Goal: Task Accomplishment & Management: Use online tool/utility

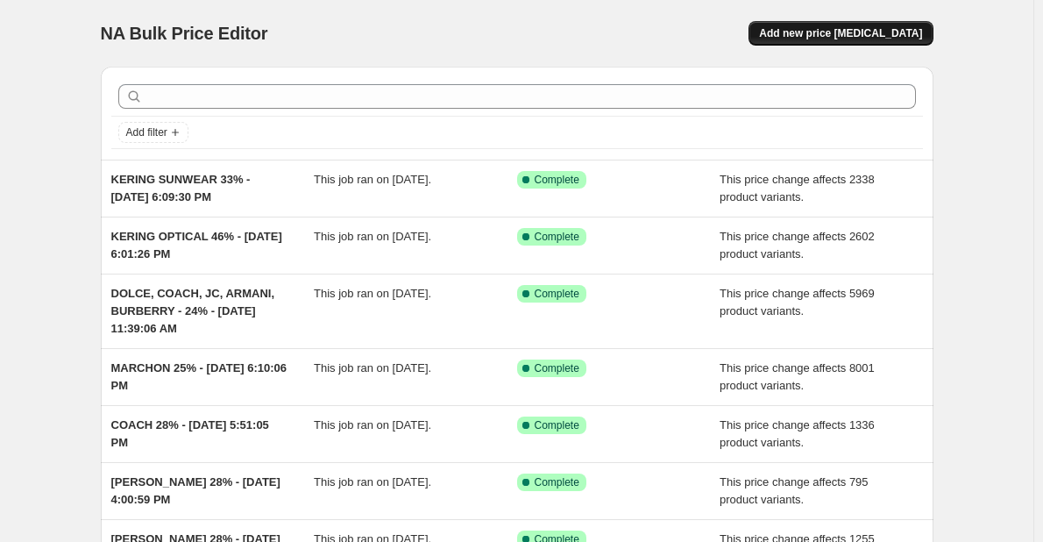
click at [802, 39] on span "Add new price [MEDICAL_DATA]" at bounding box center [840, 33] width 163 height 14
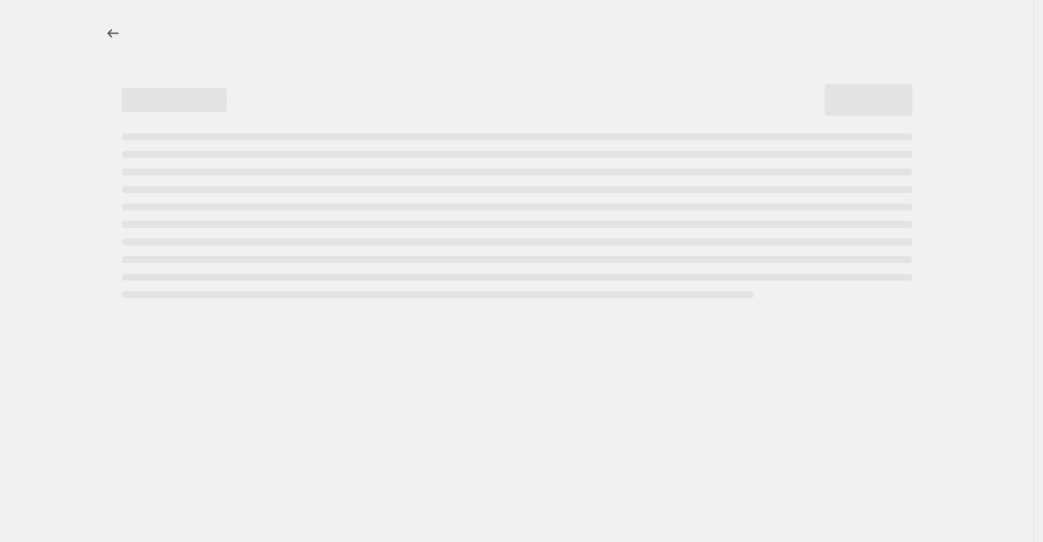
select select "percentage"
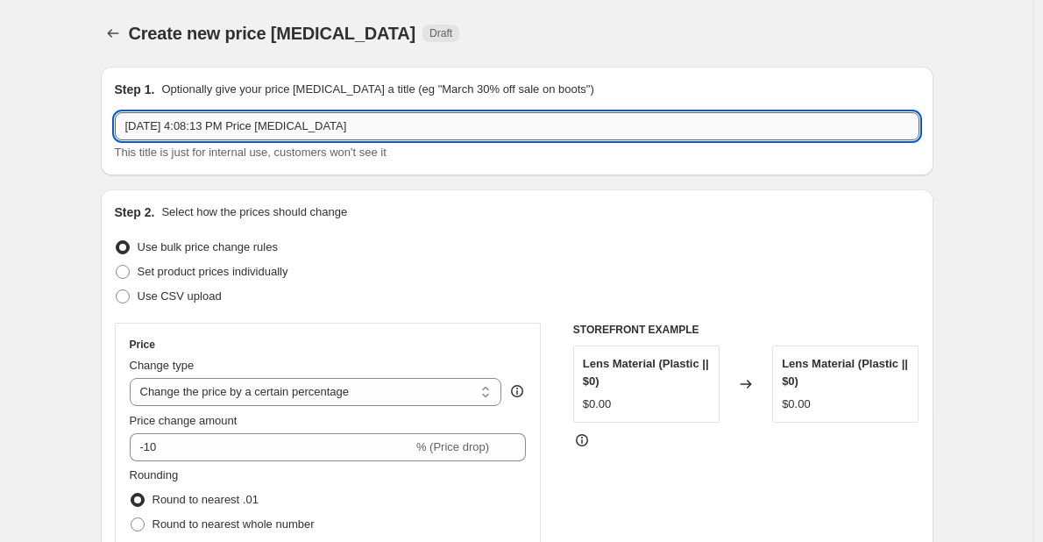
click at [132, 129] on input "[DATE] 4:08:13 PM Price [MEDICAL_DATA]" at bounding box center [517, 126] width 805 height 28
click at [131, 129] on input "[DATE] 4:08:13 PM Price [MEDICAL_DATA]" at bounding box center [517, 126] width 805 height 28
drag, startPoint x: 325, startPoint y: 128, endPoint x: 1311, endPoint y: 110, distance: 985.8
click at [1043, 110] on html "Home Settings Plans Skip to content Create new price [MEDICAL_DATA]. This page …" at bounding box center [521, 271] width 1043 height 542
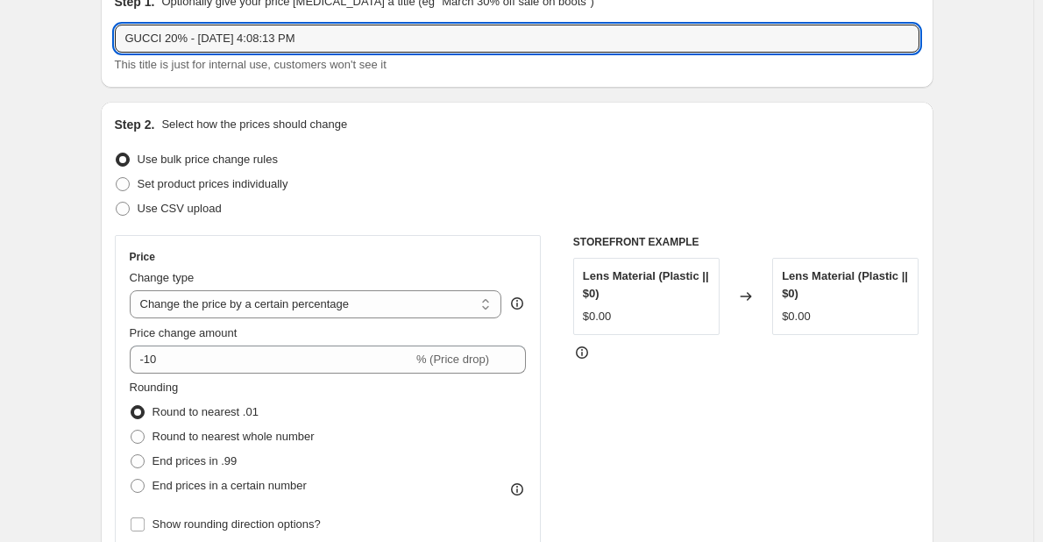
scroll to position [351, 0]
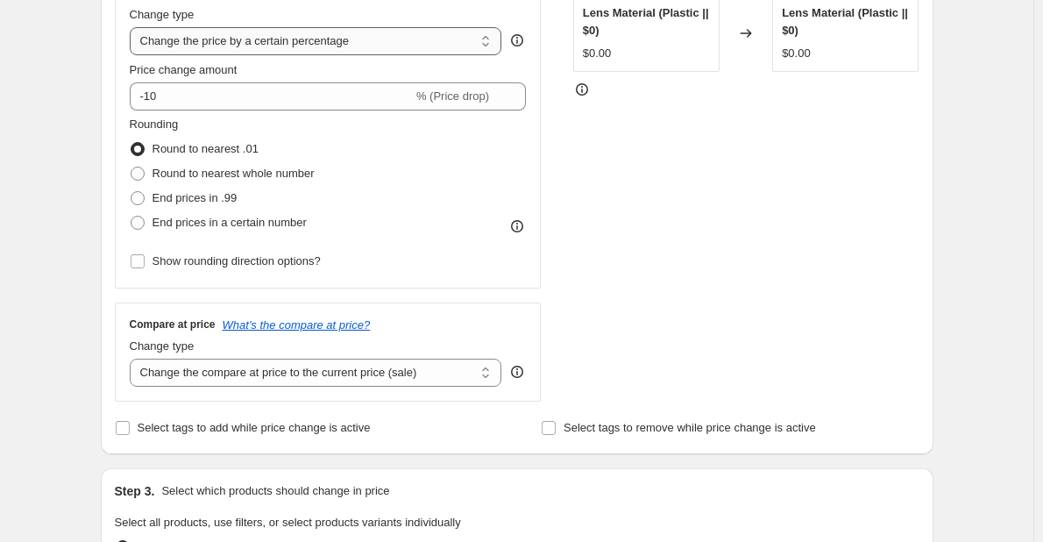
type input "GUCCI 20% - [DATE] 4:08:13 PM"
click at [247, 40] on select "Change the price to a certain amount Change the price by a certain amount Chang…" at bounding box center [316, 41] width 373 height 28
select select "margin"
type input "50"
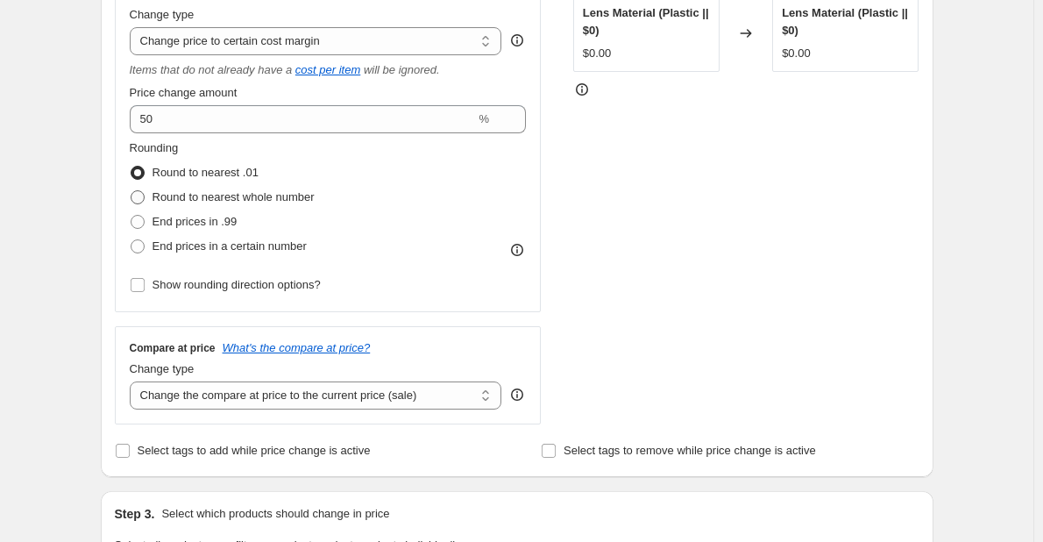
click at [211, 197] on span "Round to nearest whole number" at bounding box center [234, 196] width 162 height 13
click at [132, 191] on input "Round to nearest whole number" at bounding box center [131, 190] width 1 height 1
radio input "true"
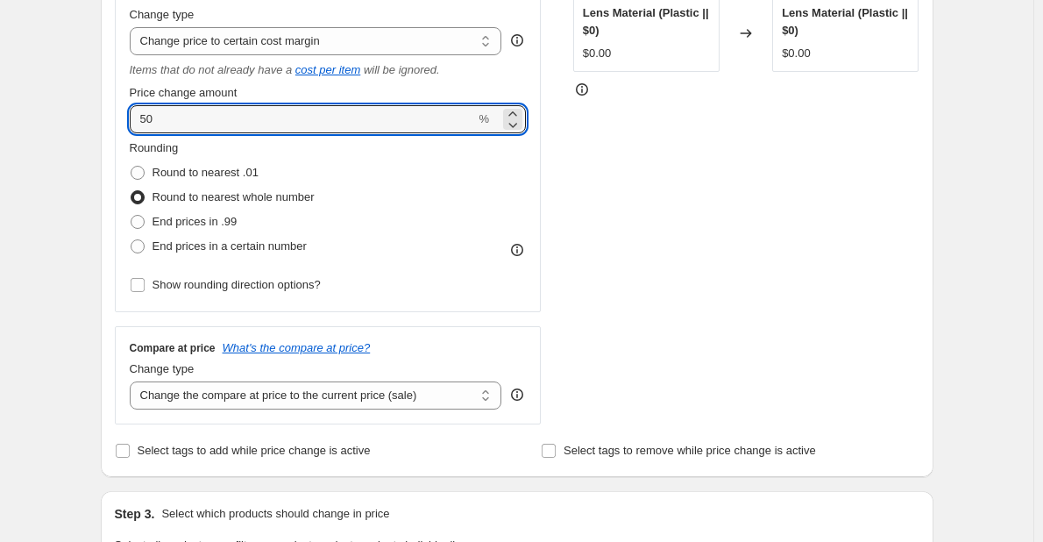
drag, startPoint x: 182, startPoint y: 119, endPoint x: -101, endPoint y: 75, distance: 286.6
type input "20"
click at [62, 236] on div "Create new price [MEDICAL_DATA]. This page is ready Create new price [MEDICAL_D…" at bounding box center [517, 513] width 1034 height 1728
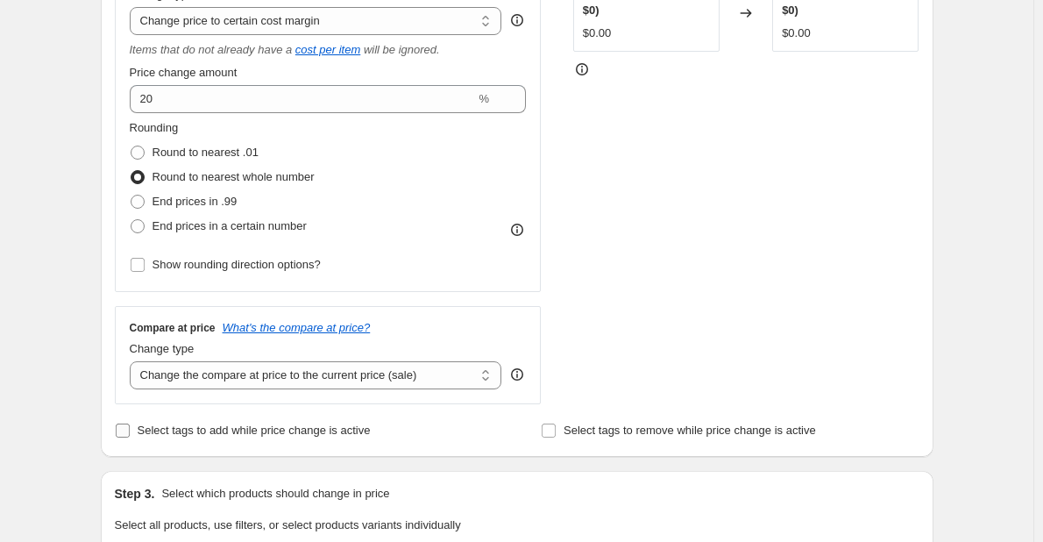
scroll to position [438, 0]
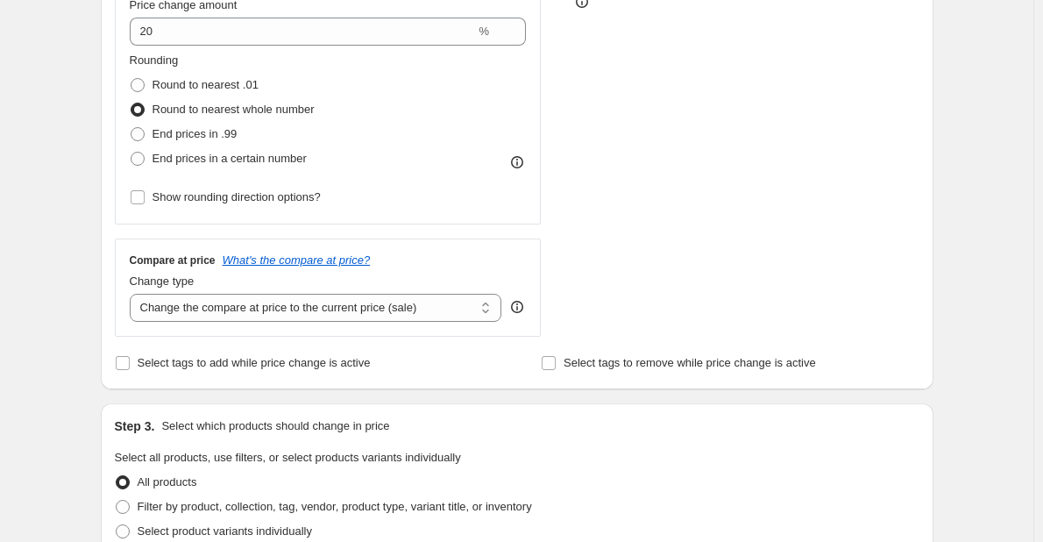
click at [373, 332] on div "Compare at price What's the compare at price? Change type Change the compare at…" at bounding box center [328, 288] width 427 height 98
click at [354, 310] on select "Change the compare at price to the current price (sale) Change the compare at p…" at bounding box center [316, 308] width 373 height 28
select select "no_change"
click at [133, 294] on select "Change the compare at price to the current price (sale) Change the compare at p…" at bounding box center [316, 308] width 373 height 28
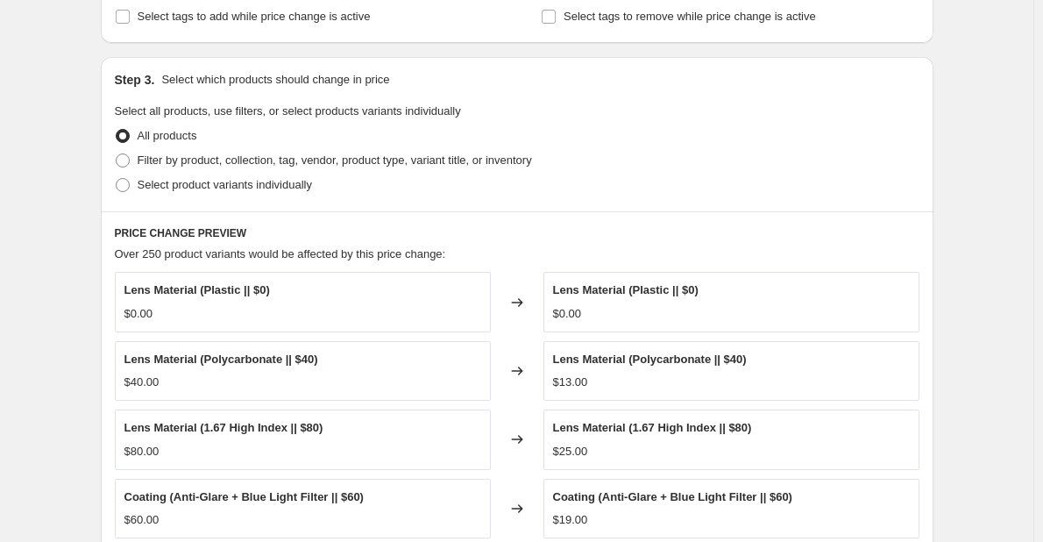
scroll to position [789, 0]
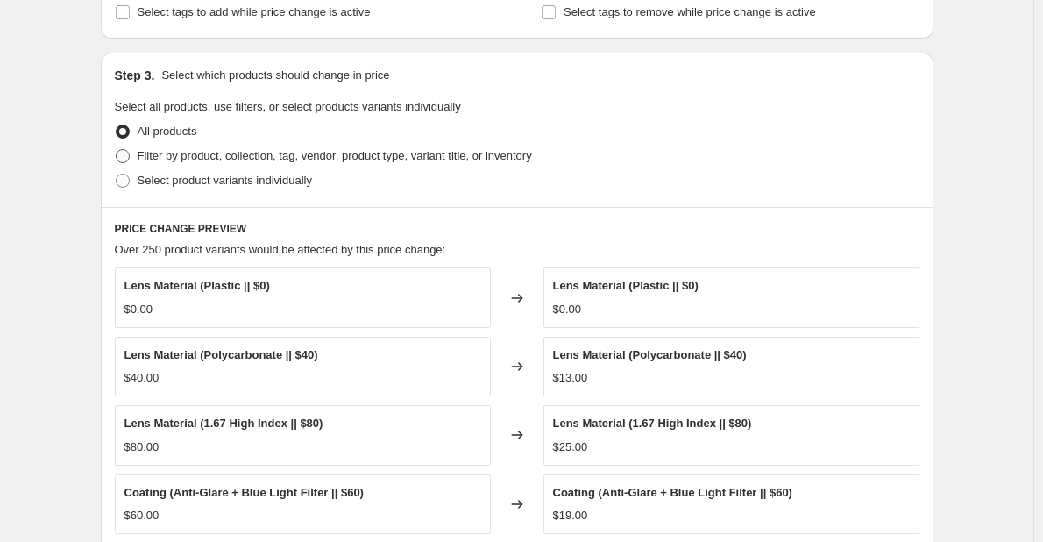
click at [206, 160] on span "Filter by product, collection, tag, vendor, product type, variant title, or inv…" at bounding box center [335, 155] width 395 height 13
click at [117, 150] on input "Filter by product, collection, tag, vendor, product type, variant title, or inv…" at bounding box center [116, 149] width 1 height 1
radio input "true"
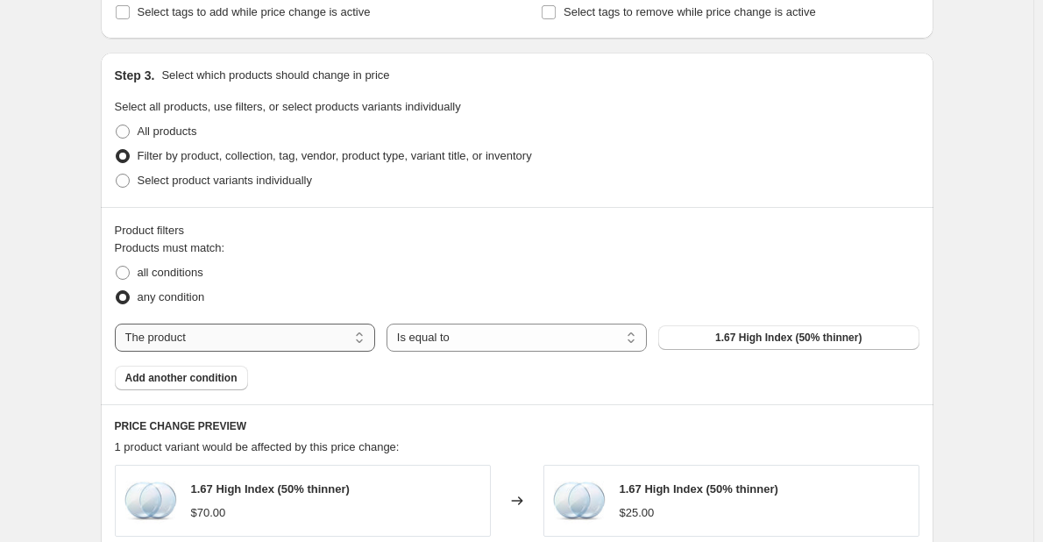
click at [202, 348] on select "The product The product's collection The product's tag The product's vendor The…" at bounding box center [245, 338] width 260 height 28
select select "vendor"
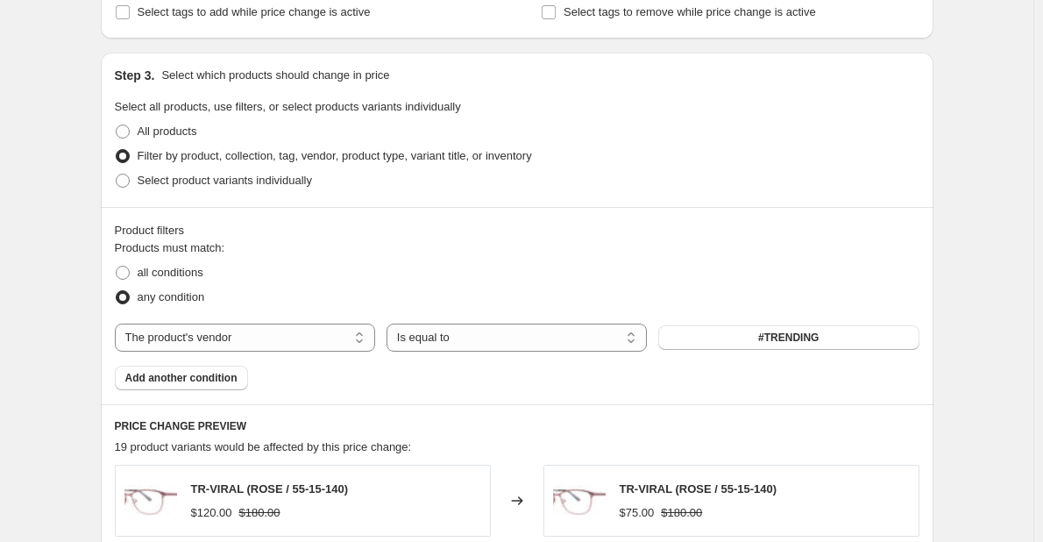
click at [753, 343] on button "#TRENDING" at bounding box center [789, 337] width 260 height 25
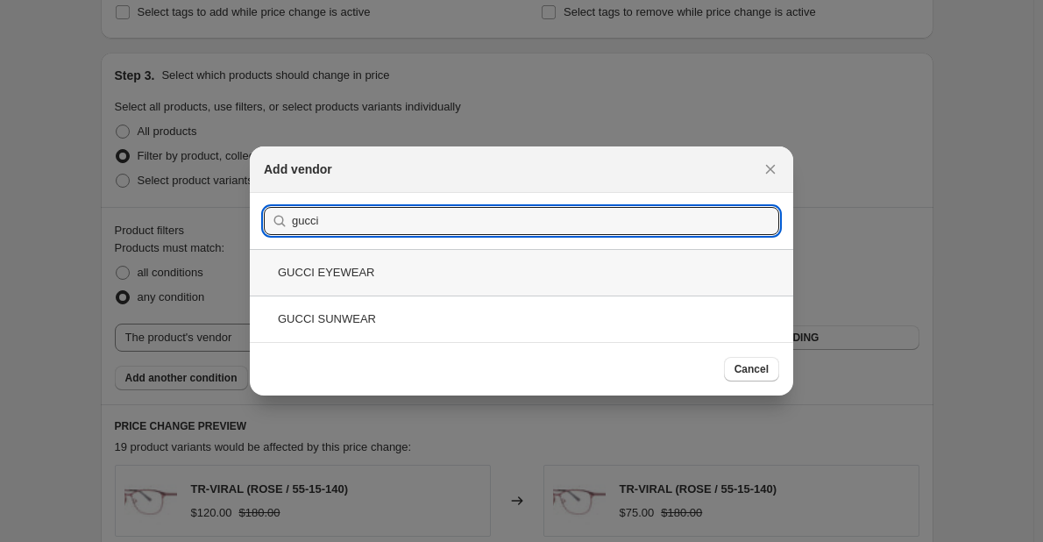
type input "gucci"
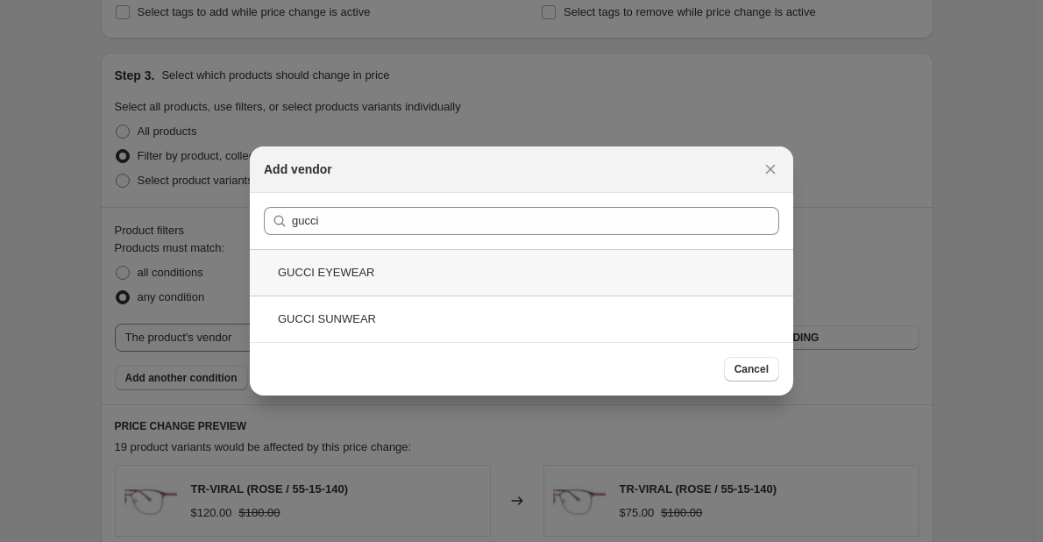
click at [414, 266] on div "GUCCI EYEWEAR" at bounding box center [522, 272] width 544 height 46
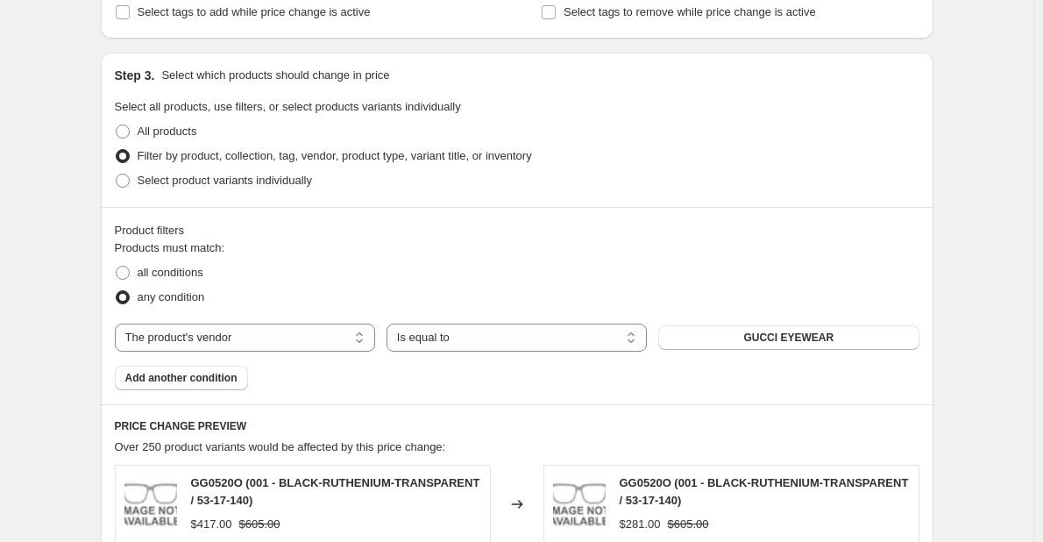
click at [225, 376] on span "Add another condition" at bounding box center [181, 378] width 112 height 14
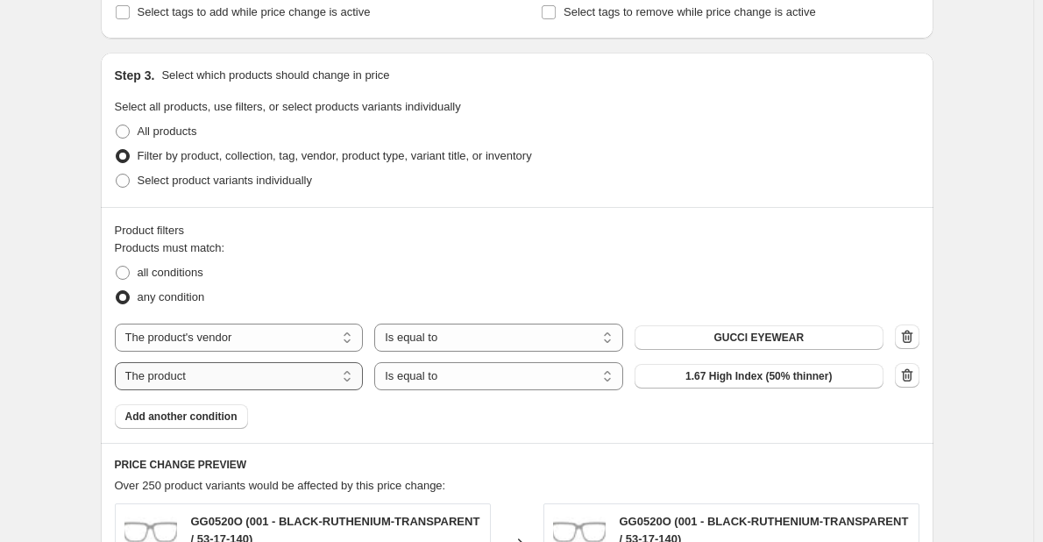
click at [250, 376] on select "The product The product's collection The product's tag The product's vendor The…" at bounding box center [239, 376] width 249 height 28
select select "vendor"
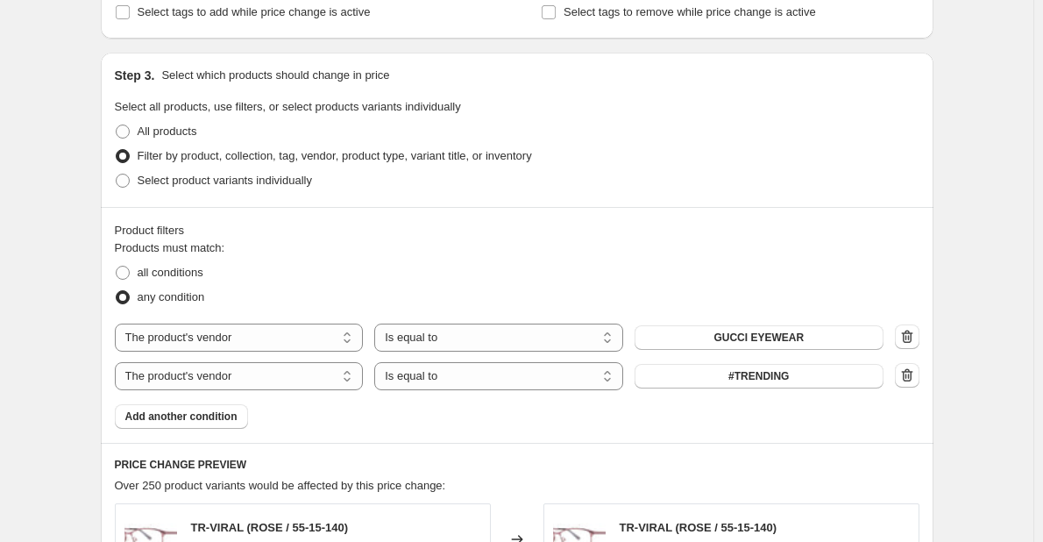
click at [765, 385] on button "#TRENDING" at bounding box center [759, 376] width 249 height 25
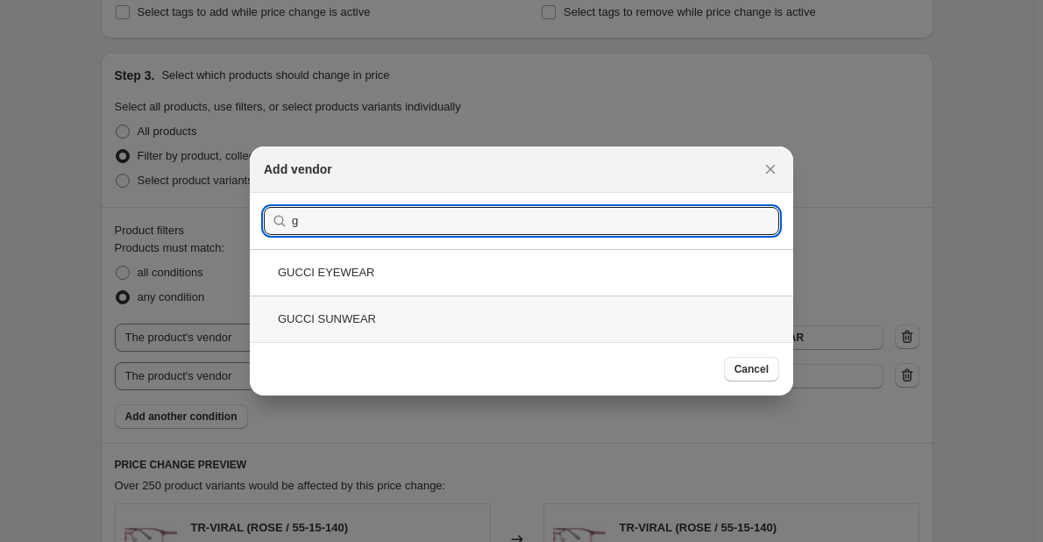
type input "g"
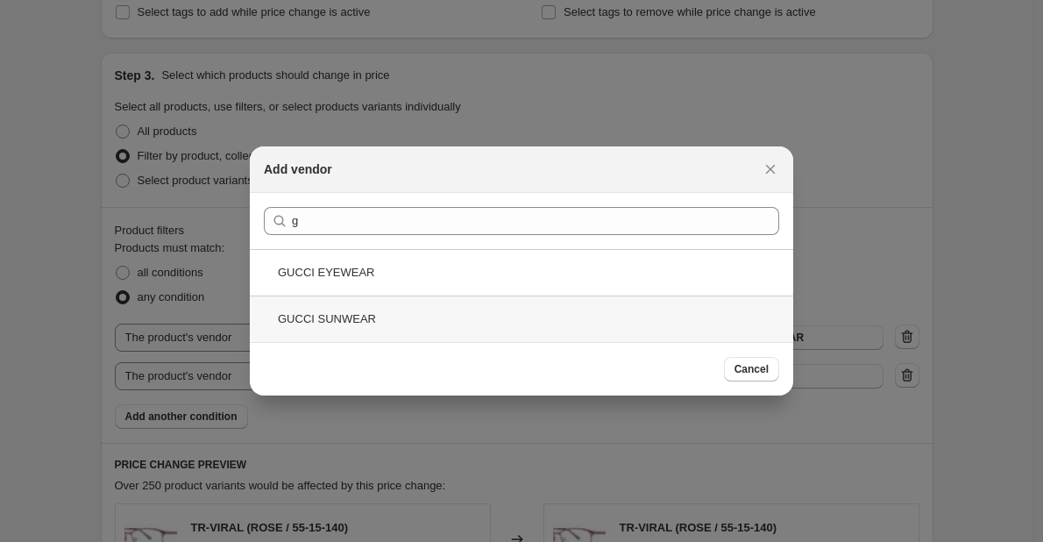
click at [330, 316] on div "GUCCI SUNWEAR" at bounding box center [522, 319] width 544 height 46
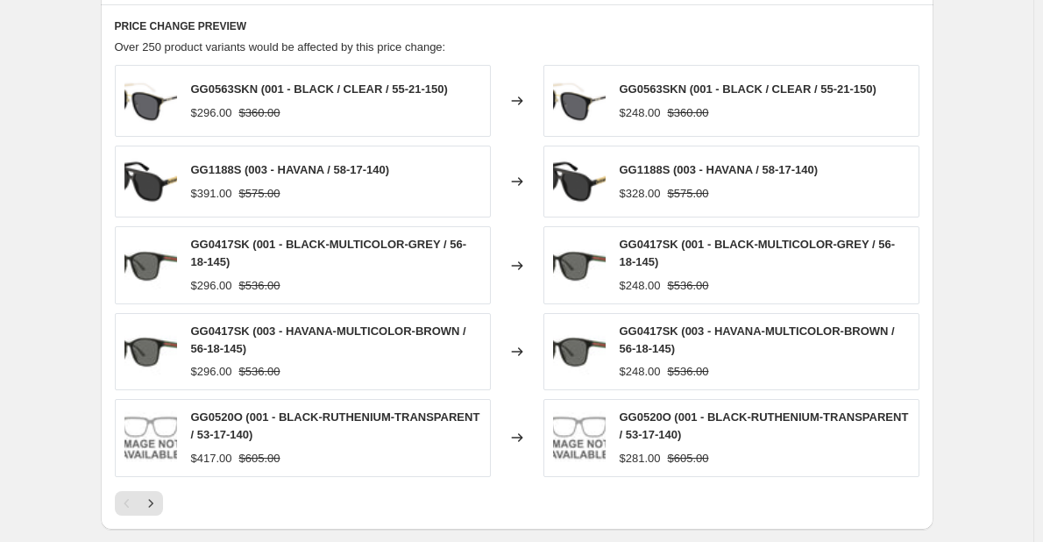
scroll to position [1488, 0]
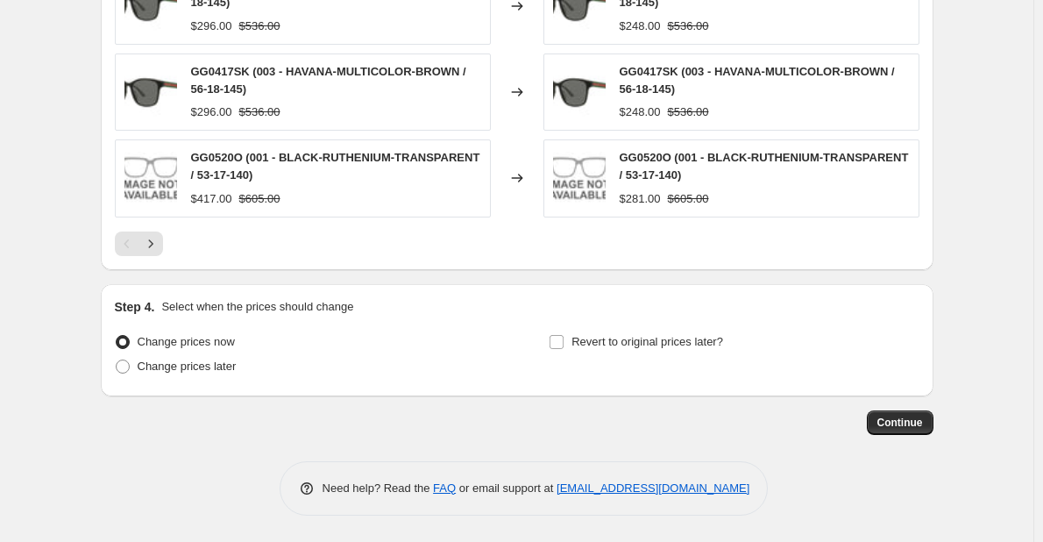
click at [905, 433] on button "Continue" at bounding box center [900, 422] width 67 height 25
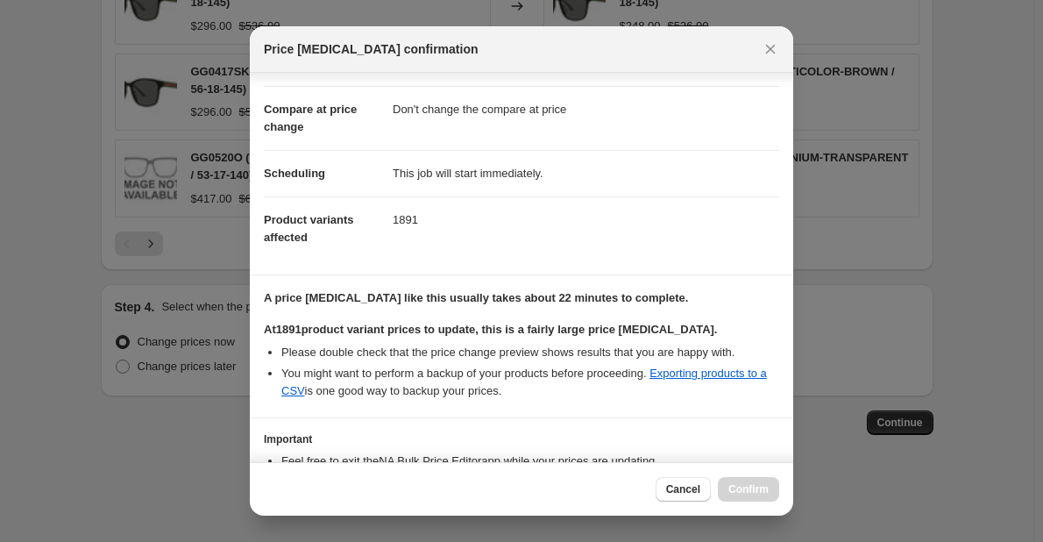
scroll to position [185, 0]
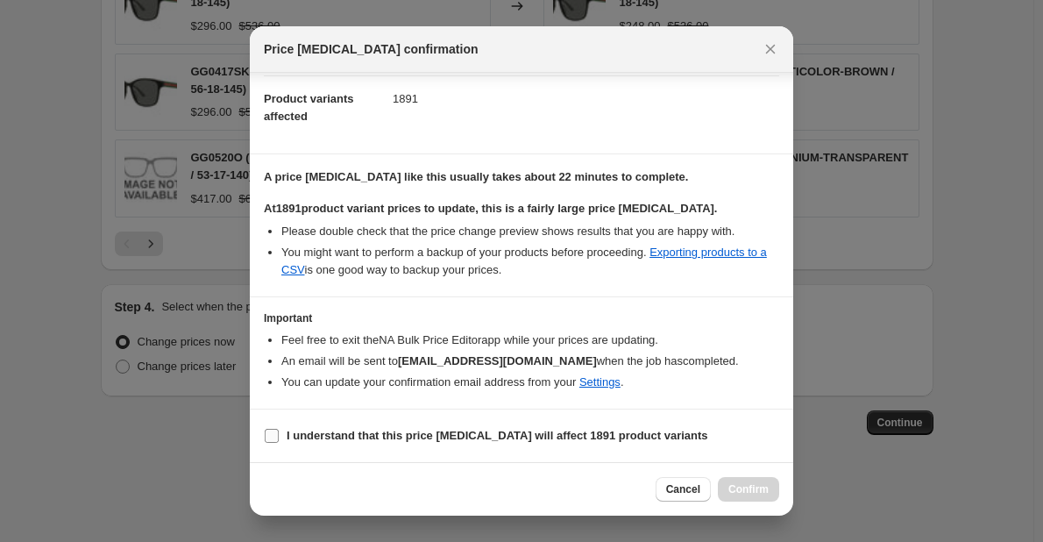
click at [276, 445] on label "I understand that this price [MEDICAL_DATA] will affect 1891 product variants" at bounding box center [486, 436] width 445 height 25
click at [276, 443] on input "I understand that this price [MEDICAL_DATA] will affect 1891 product variants" at bounding box center [272, 436] width 14 height 14
checkbox input "true"
click at [765, 481] on button "Confirm" at bounding box center [748, 489] width 61 height 25
type input "GUCCI 20% - [DATE] 4:08:13 PM"
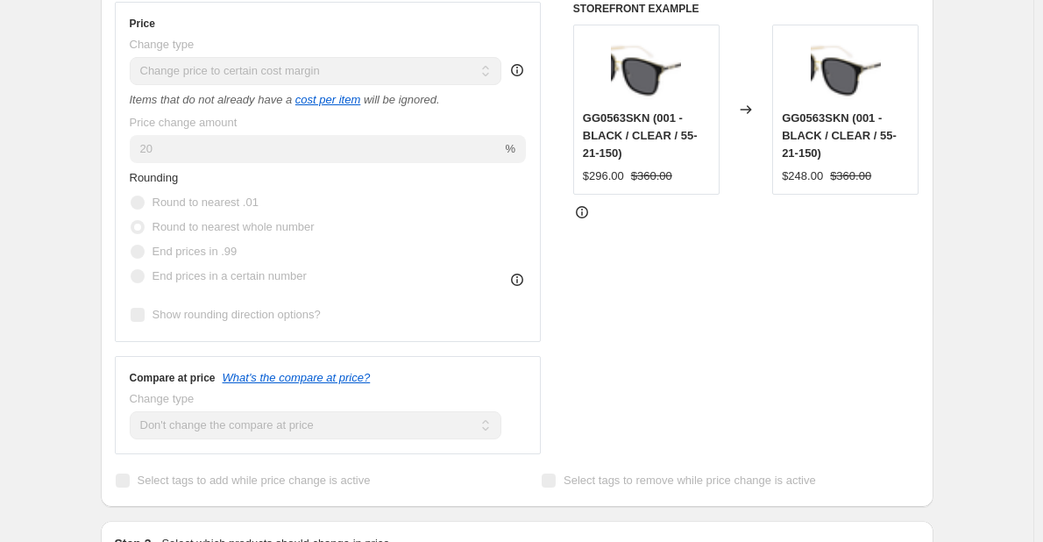
scroll to position [131, 0]
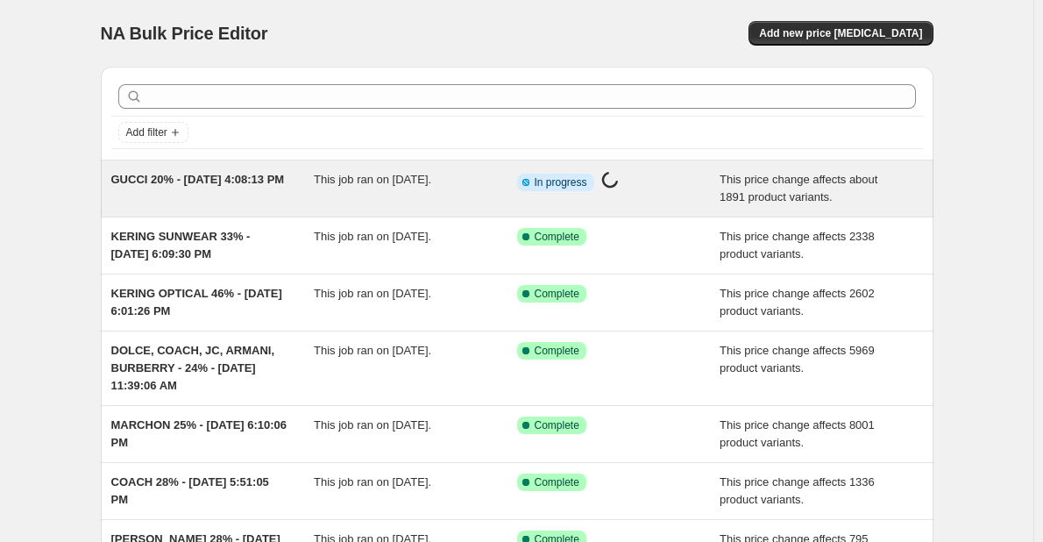
click at [226, 174] on span "GUCCI 20% - [DATE] 4:08:13 PM" at bounding box center [198, 179] width 174 height 13
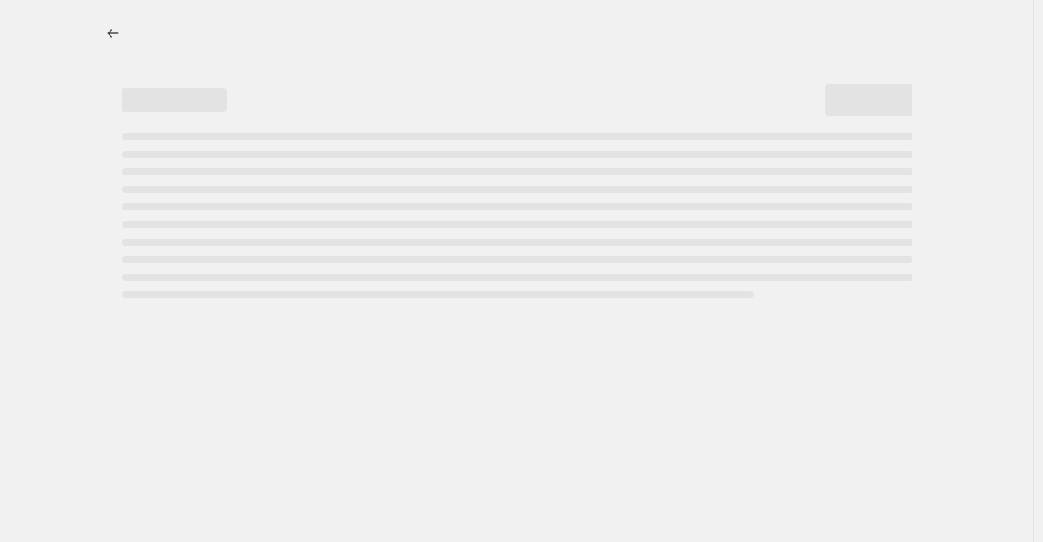
select select "margin"
select select "no_change"
select select "vendor"
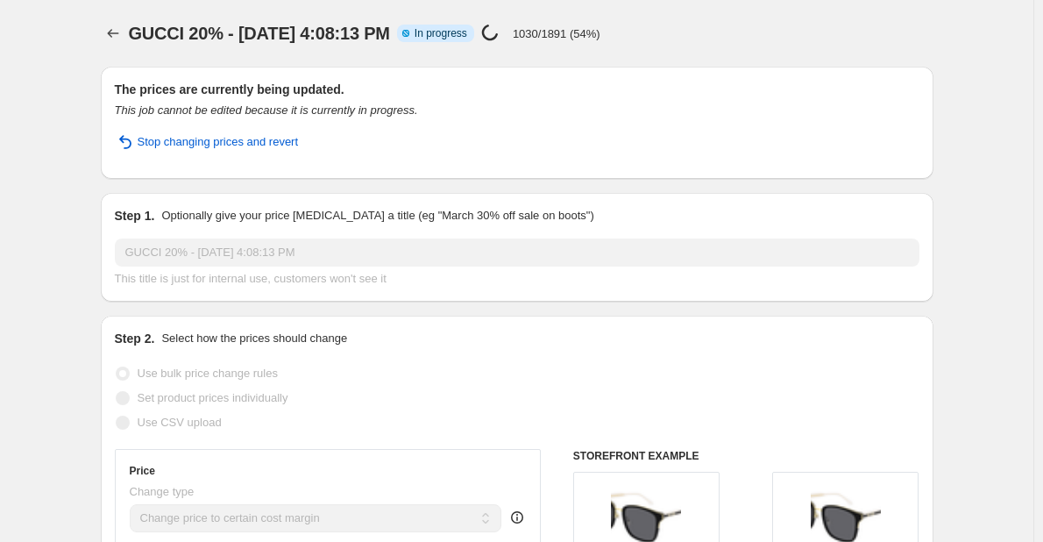
drag, startPoint x: 1210, startPoint y: 551, endPoint x: 1221, endPoint y: 150, distance: 400.9
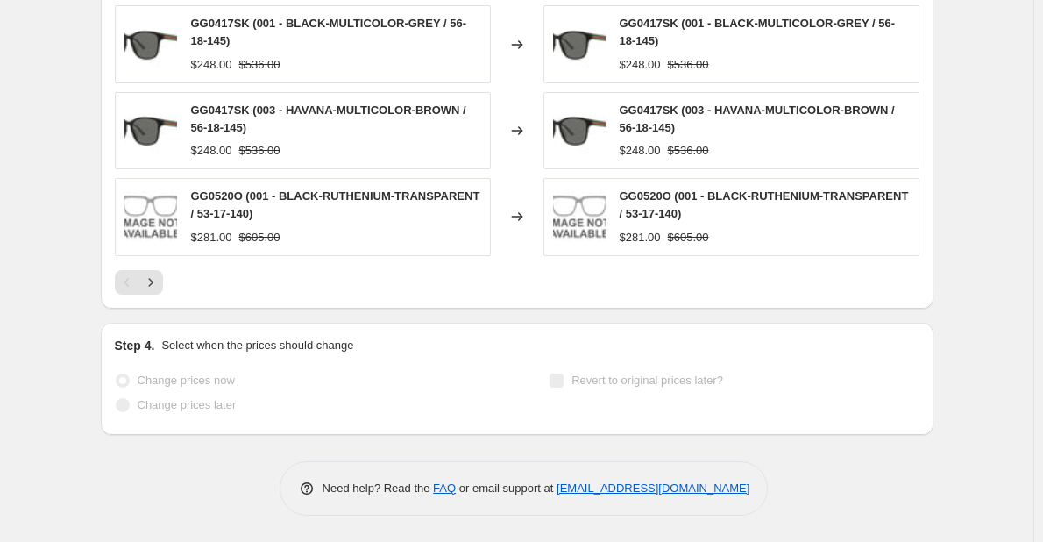
drag, startPoint x: 1209, startPoint y: 314, endPoint x: 1209, endPoint y: 443, distance: 128.9
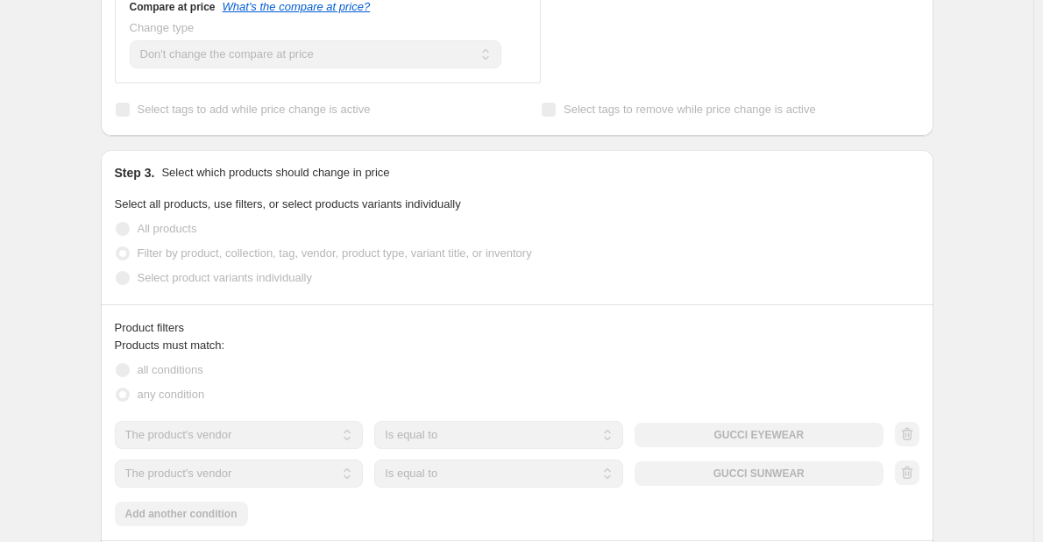
drag, startPoint x: 961, startPoint y: 410, endPoint x: 1161, endPoint y: 182, distance: 303.2
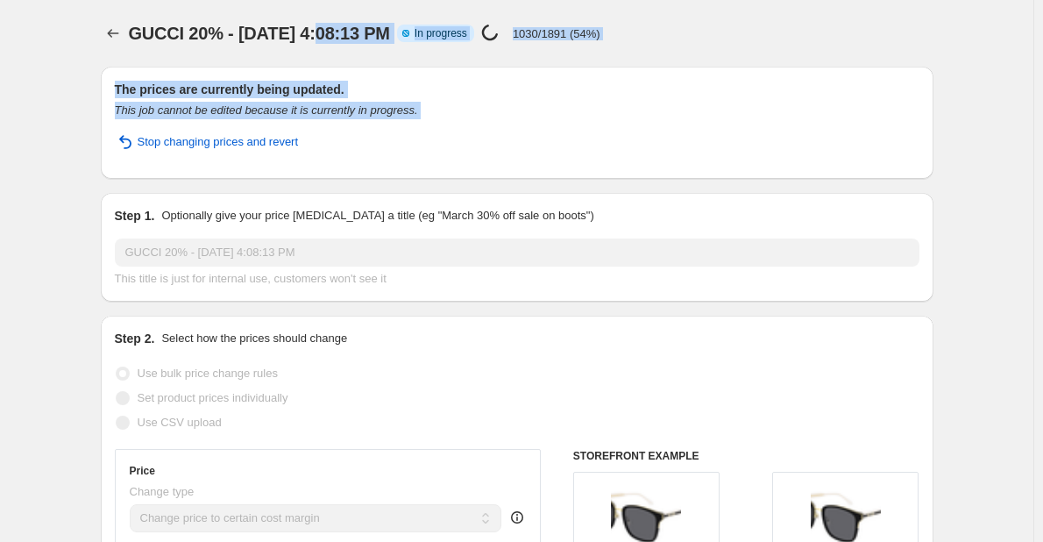
drag, startPoint x: 322, startPoint y: 49, endPoint x: 989, endPoint y: 121, distance: 671.2
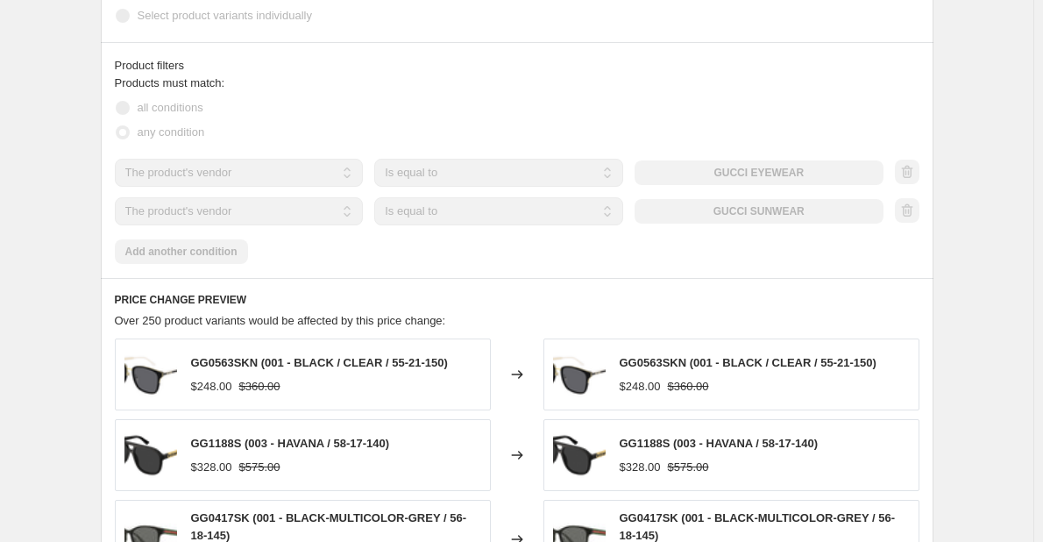
scroll to position [1228, 0]
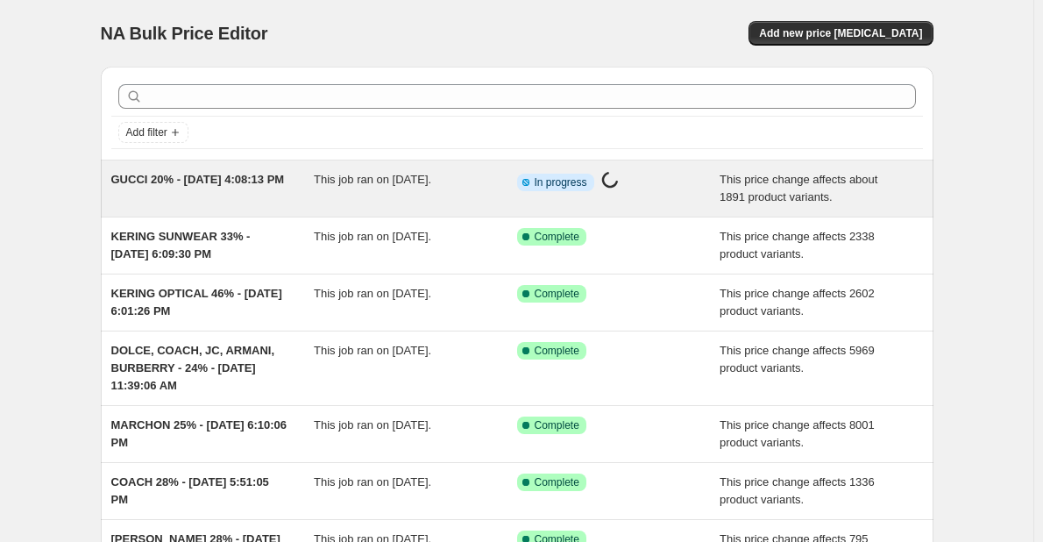
click at [146, 186] on span "GUCCI 20% - [DATE] 4:08:13 PM" at bounding box center [198, 179] width 174 height 13
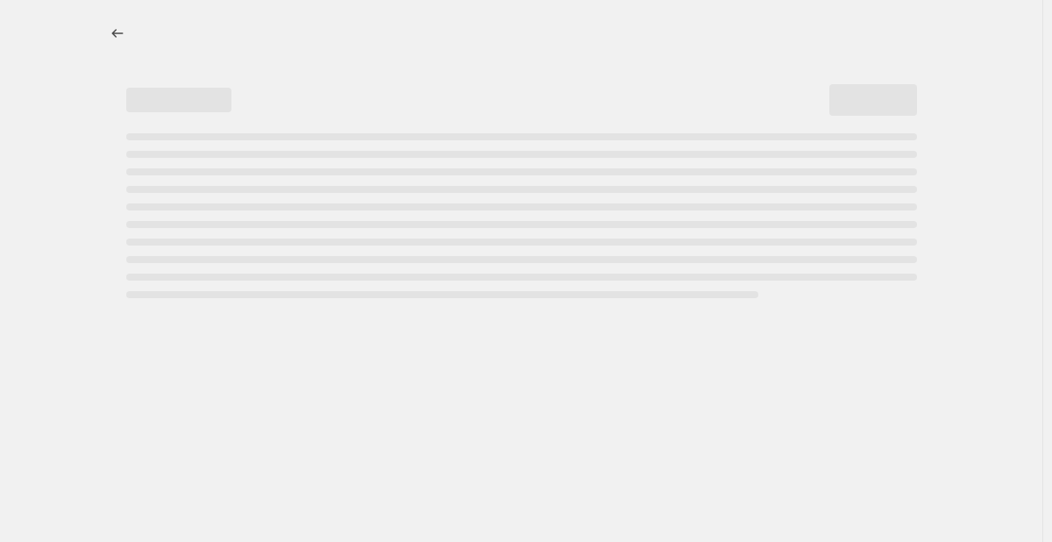
select select "margin"
select select "no_change"
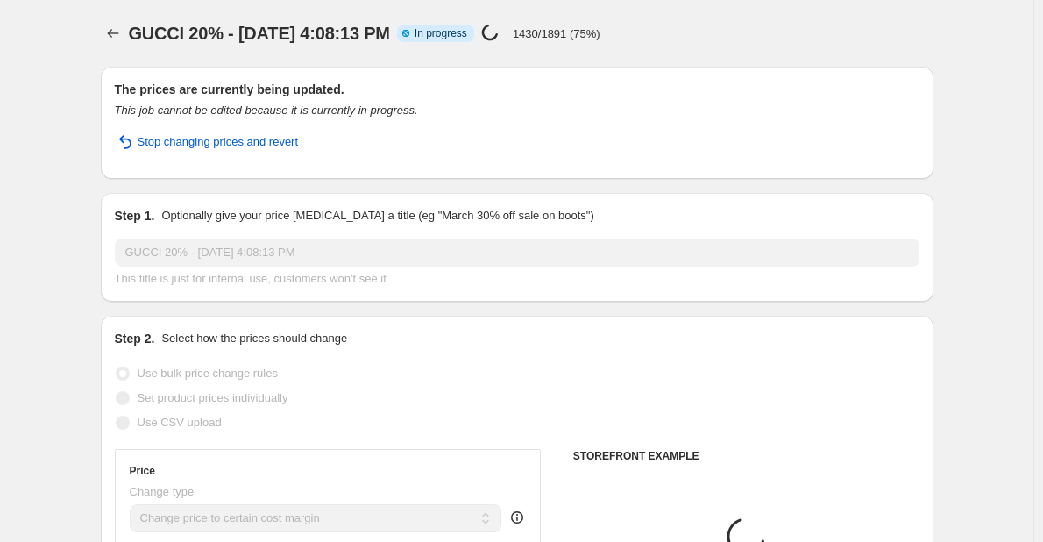
select select "vendor"
